Goal: Task Accomplishment & Management: Use online tool/utility

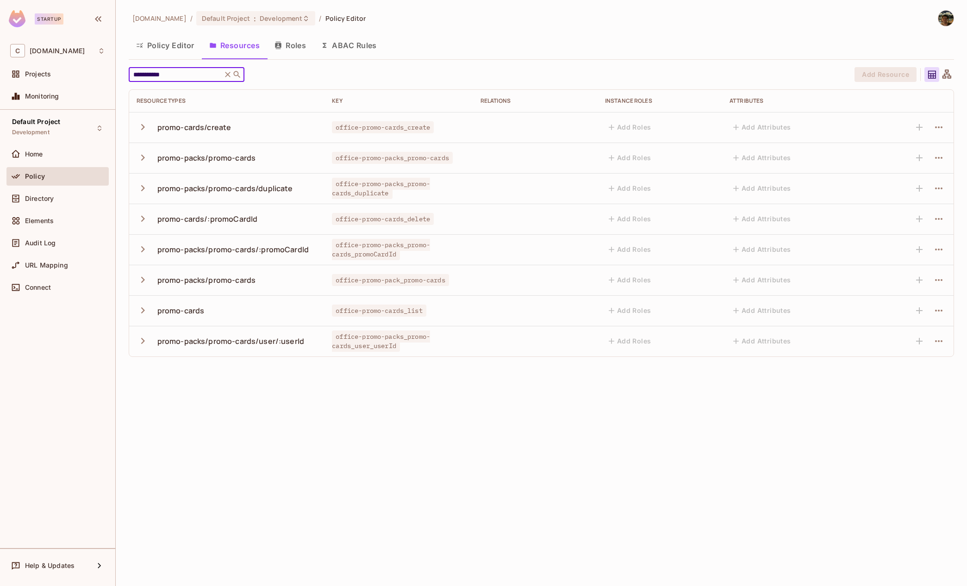
click at [241, 72] on icon at bounding box center [236, 74] width 9 height 9
click at [237, 72] on icon at bounding box center [237, 74] width 7 height 7
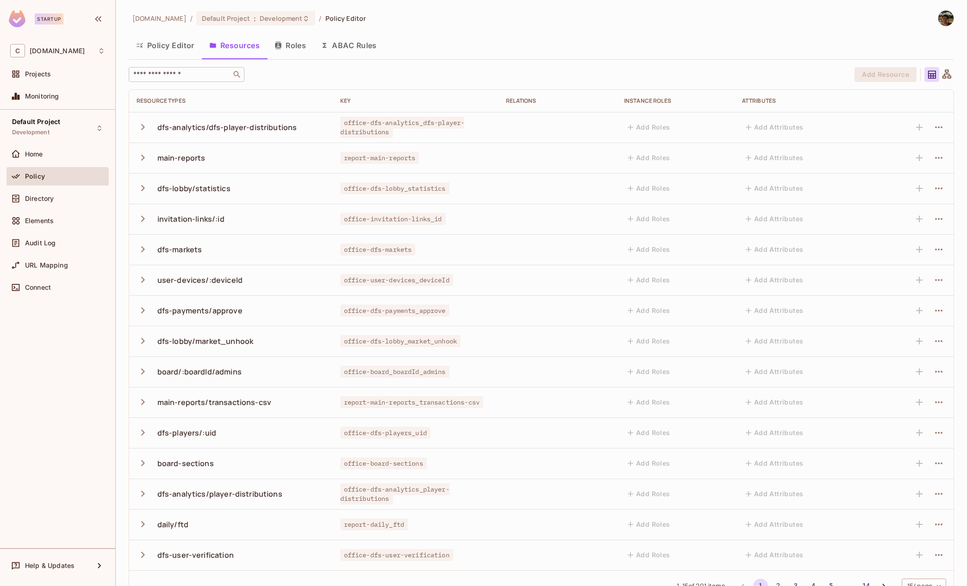
click at [184, 81] on div "​" at bounding box center [187, 74] width 116 height 15
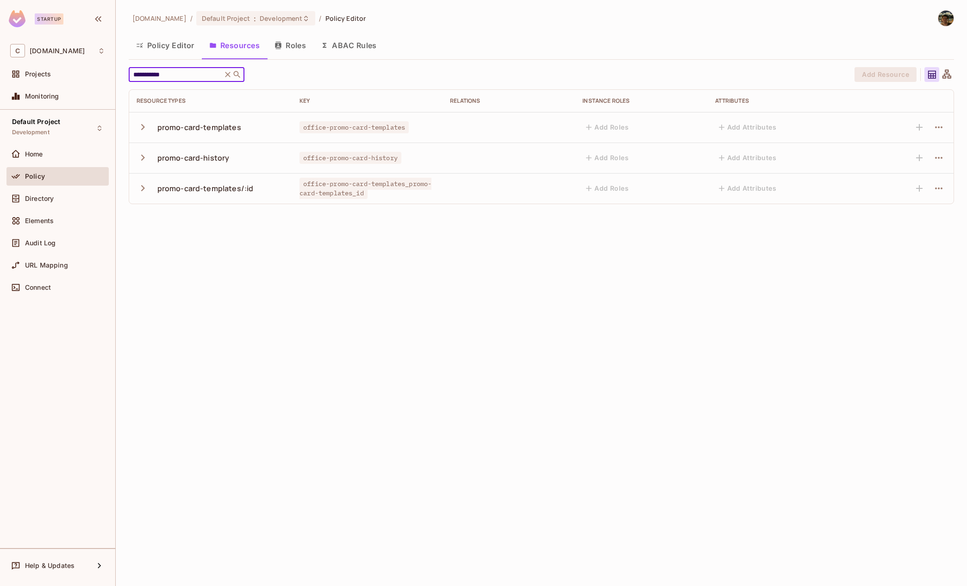
type input "**********"
click at [144, 123] on icon "button" at bounding box center [143, 127] width 12 height 12
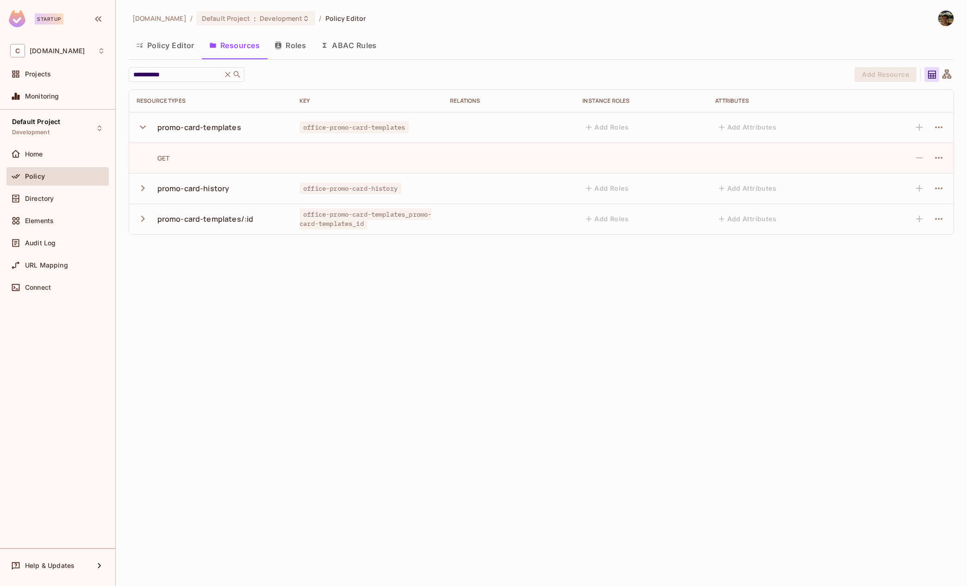
click at [138, 220] on icon "button" at bounding box center [143, 218] width 12 height 12
click at [940, 123] on icon "button" at bounding box center [938, 127] width 11 height 11
click at [879, 124] on div at bounding box center [483, 293] width 967 height 586
click at [938, 219] on icon "button" at bounding box center [938, 219] width 7 height 2
click at [887, 324] on div at bounding box center [483, 293] width 967 height 586
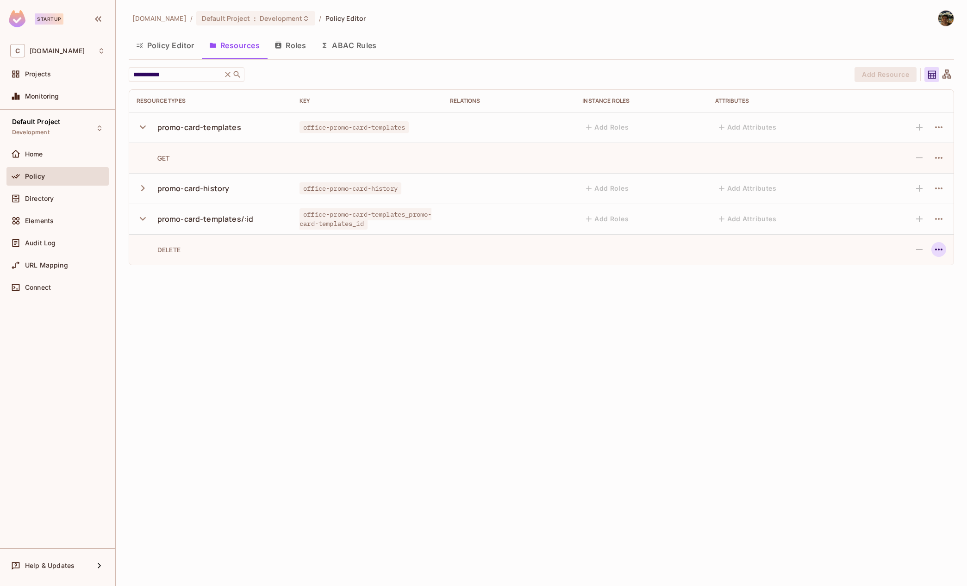
click at [938, 245] on icon "button" at bounding box center [938, 249] width 11 height 11
click at [744, 324] on div at bounding box center [483, 293] width 967 height 586
click at [225, 128] on div "promo-card-templates" at bounding box center [199, 127] width 84 height 10
click at [322, 131] on span "office-promo-card-templates" at bounding box center [354, 127] width 109 height 12
click at [324, 127] on span "office-promo-card-templates" at bounding box center [354, 127] width 109 height 12
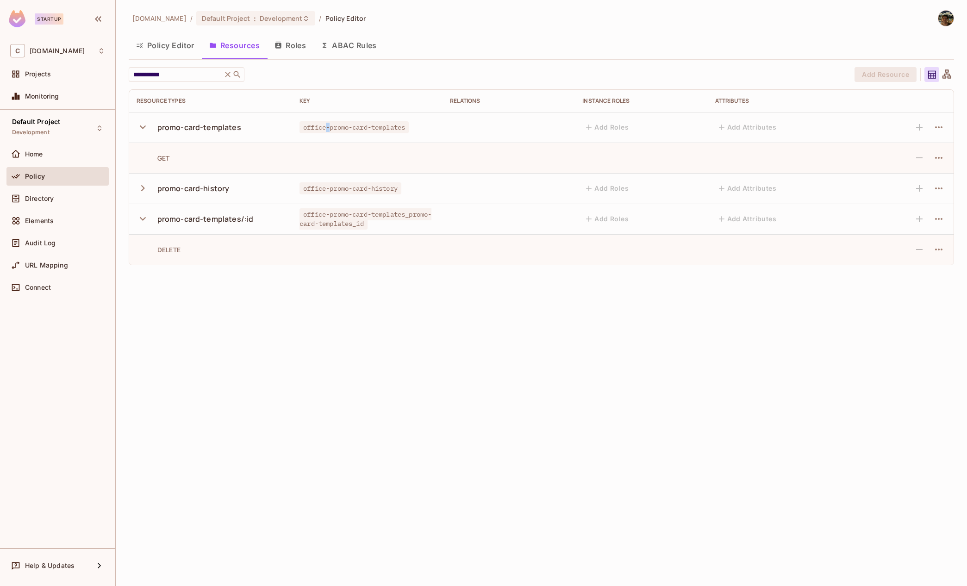
click at [324, 127] on span "office-promo-card-templates" at bounding box center [354, 127] width 109 height 12
click at [166, 34] on button "Policy Editor" at bounding box center [165, 45] width 73 height 23
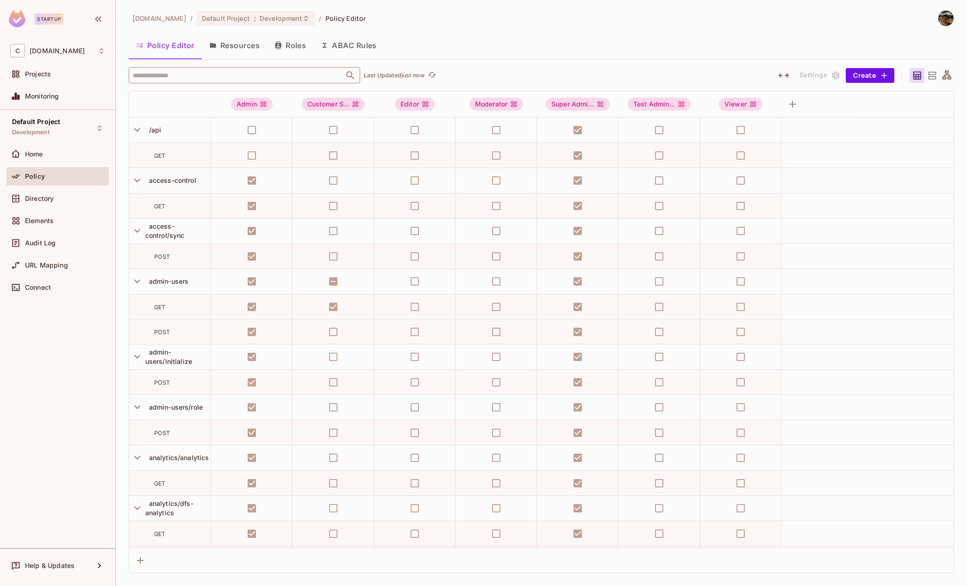
click at [173, 77] on input "text" at bounding box center [237, 75] width 212 height 16
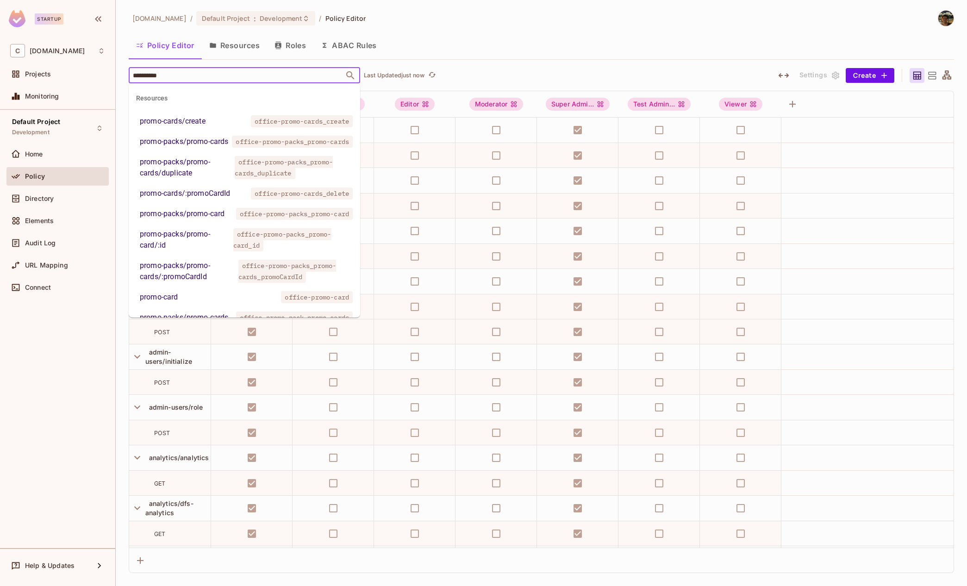
type input "**********"
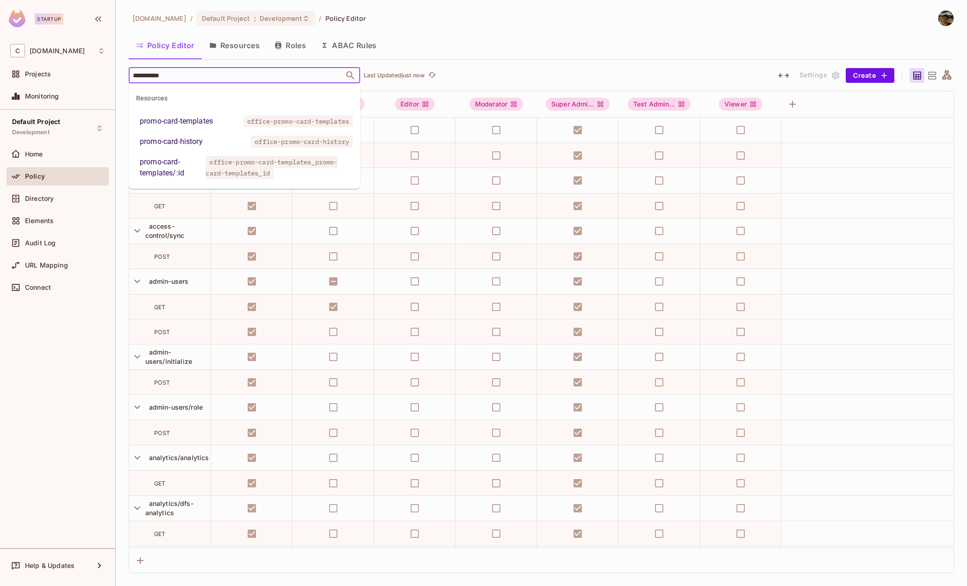
click at [195, 120] on div "promo-card-templates" at bounding box center [176, 121] width 73 height 11
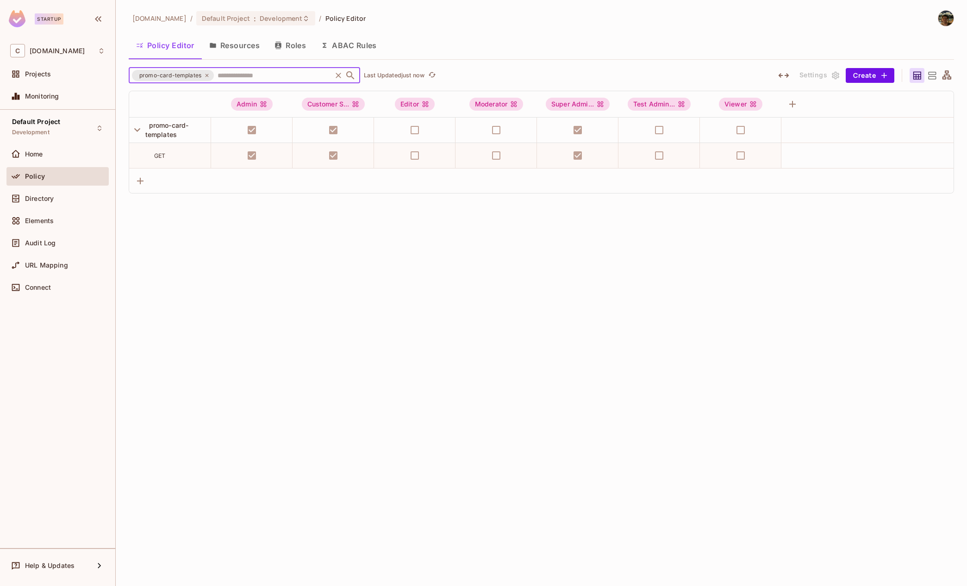
click at [202, 76] on span "promo-card-templates" at bounding box center [170, 75] width 73 height 9
click at [153, 128] on span "promo-card-templates" at bounding box center [167, 129] width 44 height 17
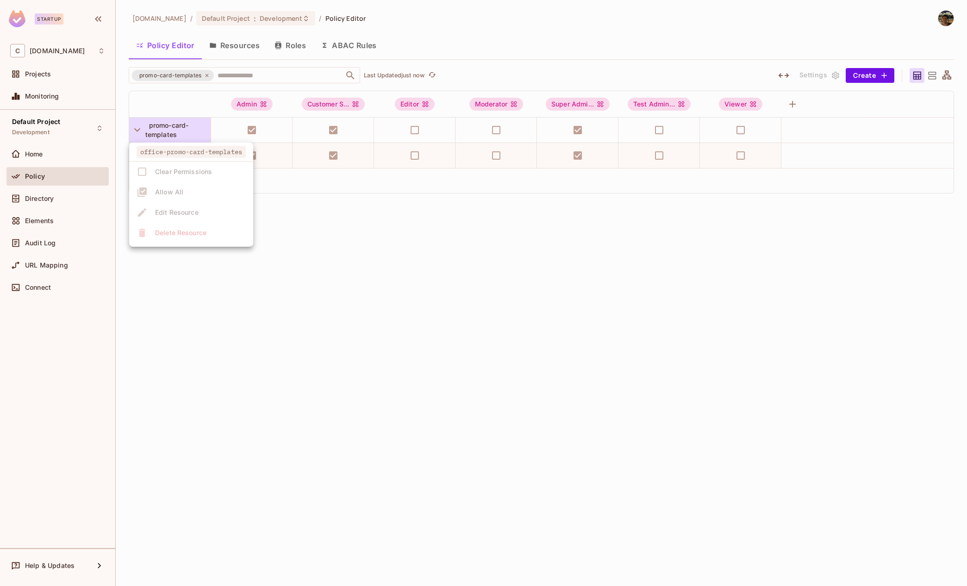
click at [146, 175] on ul "office-promo-card-templates Clear Permissions Allow All Edit Resource Delete Re…" at bounding box center [191, 195] width 124 height 104
click at [264, 412] on div at bounding box center [483, 293] width 967 height 586
click at [213, 48] on icon "button" at bounding box center [212, 45] width 7 height 7
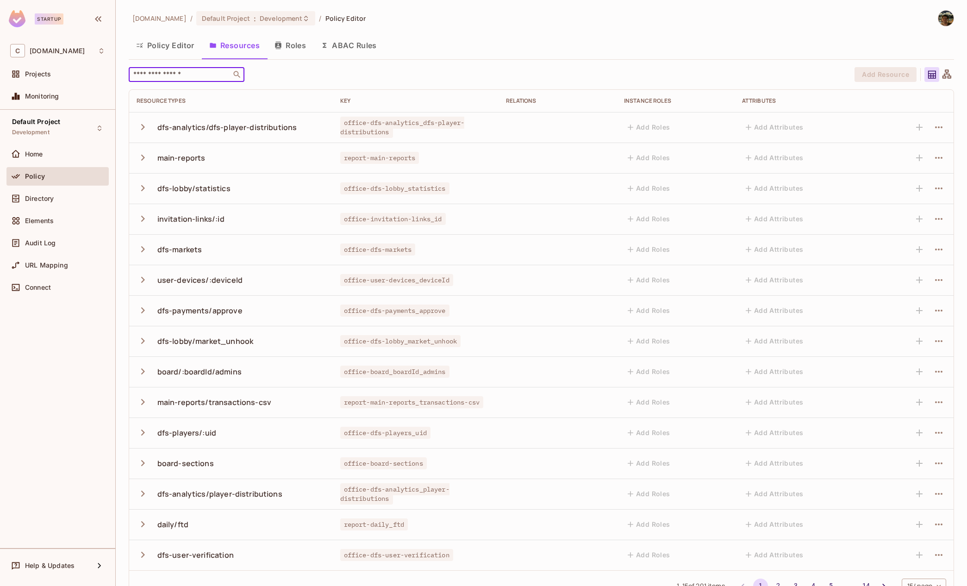
click at [186, 75] on input "text" at bounding box center [179, 74] width 97 height 9
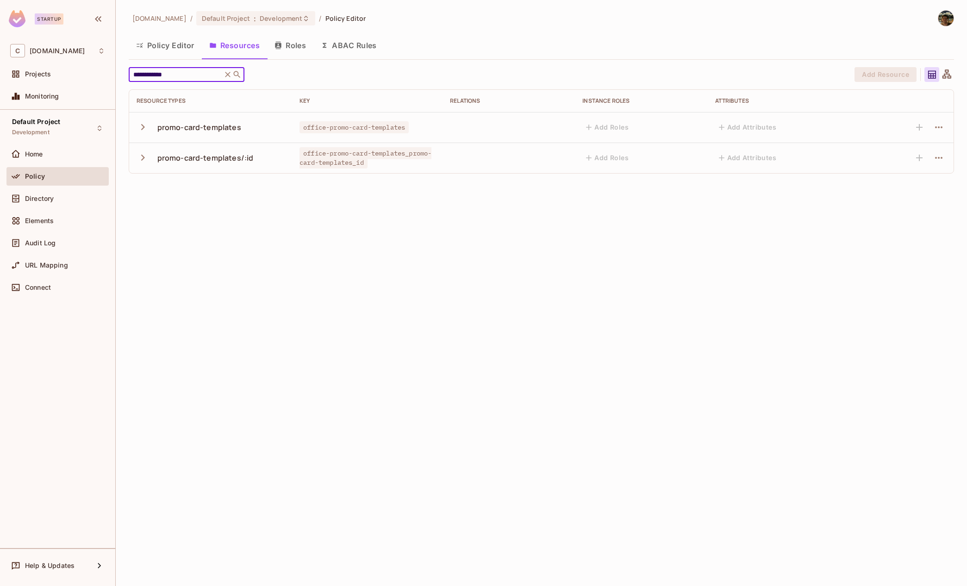
type input "**********"
click at [143, 129] on icon "button" at bounding box center [143, 127] width 12 height 12
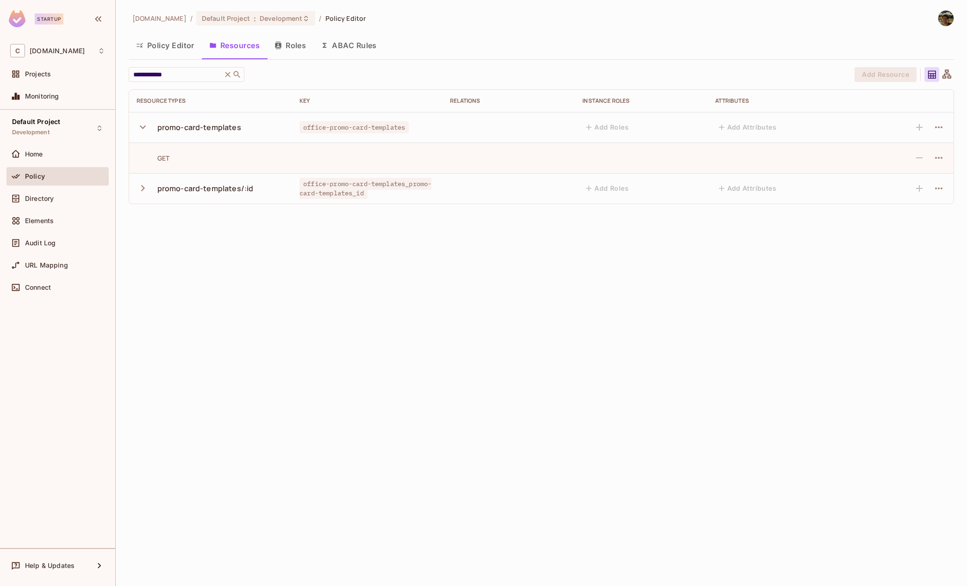
click at [144, 187] on icon "button" at bounding box center [143, 188] width 12 height 12
click at [946, 126] on td at bounding box center [907, 127] width 94 height 31
click at [943, 126] on icon "button" at bounding box center [938, 127] width 11 height 11
click at [762, 252] on div at bounding box center [483, 293] width 967 height 586
click at [949, 23] on img at bounding box center [945, 18] width 15 height 15
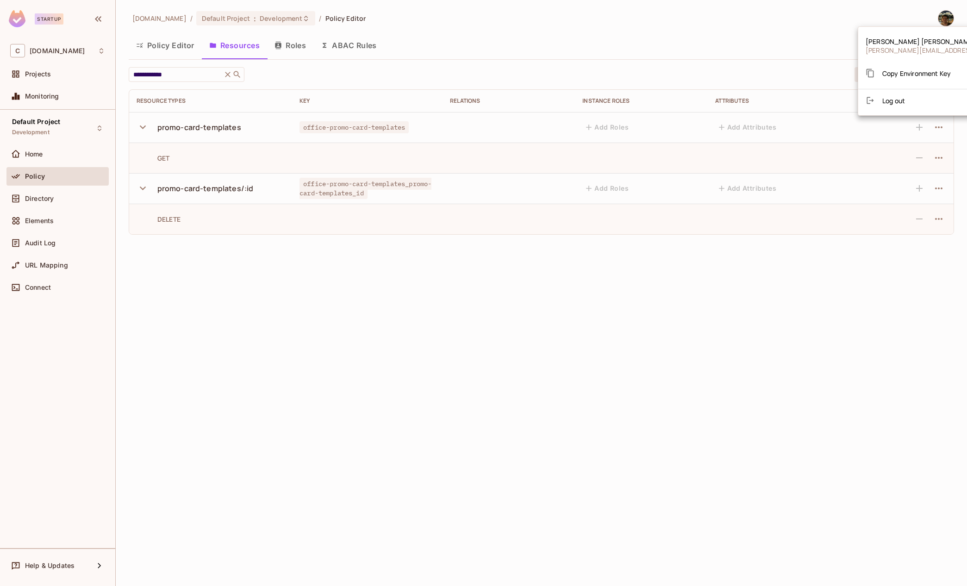
click at [721, 44] on div at bounding box center [483, 293] width 967 height 586
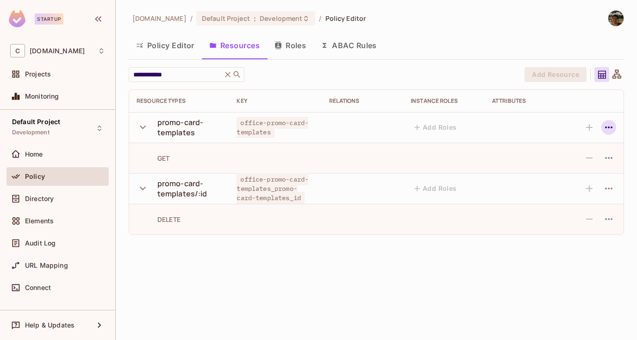
click at [608, 128] on icon "button" at bounding box center [608, 127] width 7 height 2
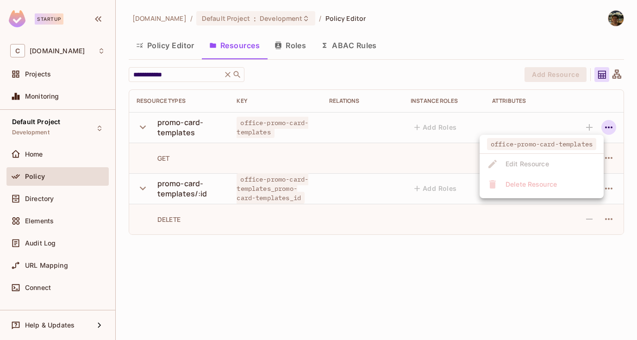
click at [583, 100] on div at bounding box center [318, 170] width 637 height 340
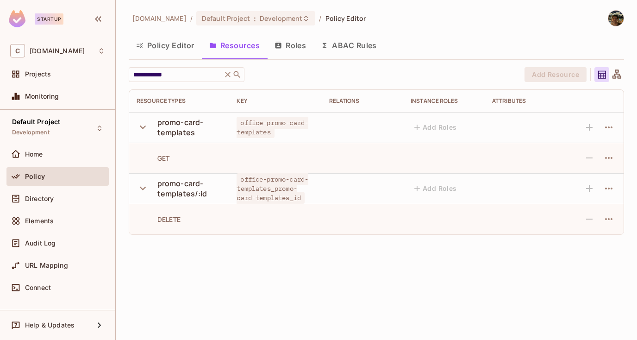
click at [614, 164] on div at bounding box center [608, 157] width 15 height 15
click at [611, 160] on icon "button" at bounding box center [608, 157] width 11 height 11
click at [624, 145] on div at bounding box center [318, 170] width 637 height 340
click at [607, 188] on icon "button" at bounding box center [608, 188] width 11 height 11
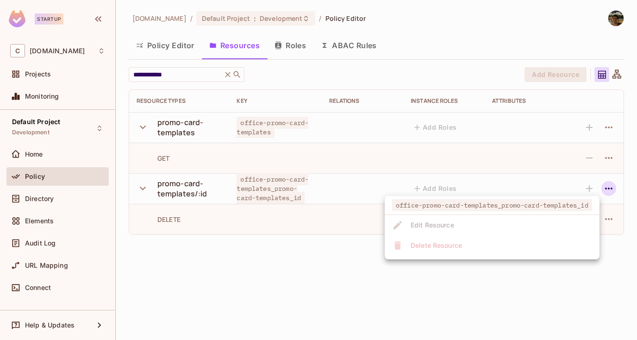
click at [607, 188] on div at bounding box center [318, 170] width 637 height 340
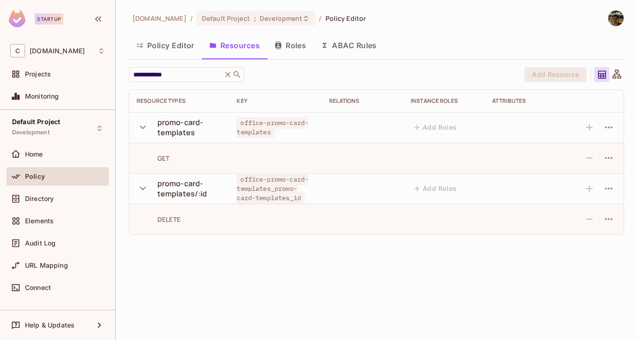
click at [615, 224] on div at bounding box center [608, 219] width 15 height 15
click at [612, 223] on icon "button" at bounding box center [608, 218] width 11 height 11
click at [625, 277] on div at bounding box center [318, 170] width 637 height 340
click at [606, 157] on icon "button" at bounding box center [608, 157] width 11 height 11
click at [556, 141] on div at bounding box center [318, 170] width 637 height 340
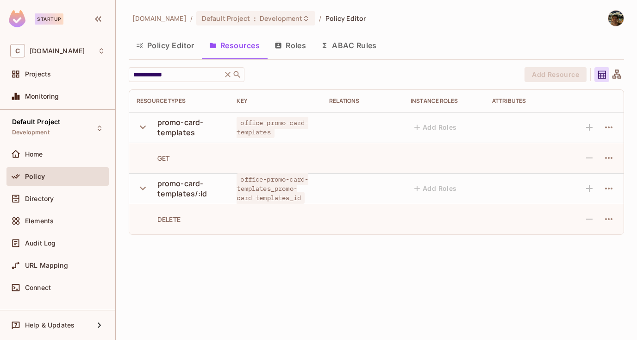
click at [419, 37] on div "Policy Editor Resources Roles ABAC Rules" at bounding box center [376, 45] width 495 height 23
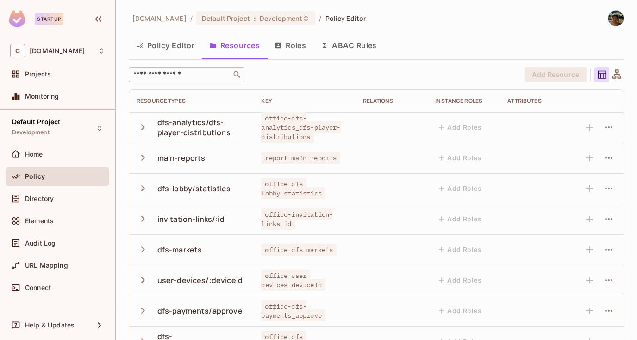
click at [194, 71] on input "text" at bounding box center [179, 74] width 97 height 9
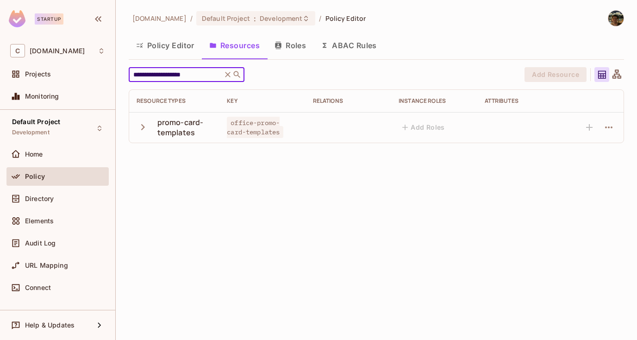
type input "**********"
click at [144, 129] on icon "button" at bounding box center [143, 127] width 12 height 12
click at [260, 119] on span "office-promo-card-templates" at bounding box center [255, 127] width 56 height 21
click at [611, 125] on icon "button" at bounding box center [608, 127] width 11 height 11
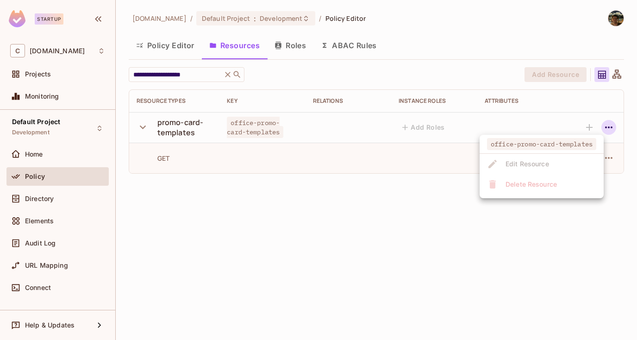
click at [615, 257] on div at bounding box center [318, 170] width 637 height 340
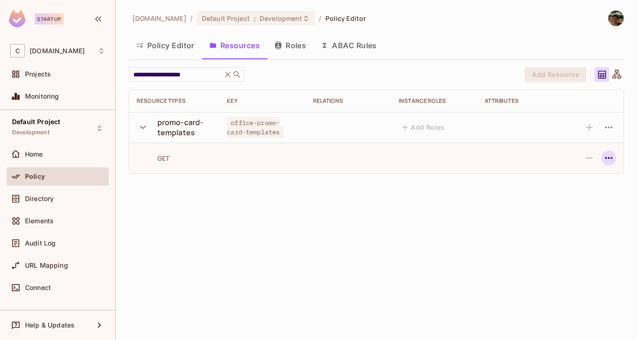
click at [612, 163] on button "button" at bounding box center [608, 157] width 15 height 15
click at [589, 272] on div at bounding box center [318, 170] width 637 height 340
